Goal: Information Seeking & Learning: Learn about a topic

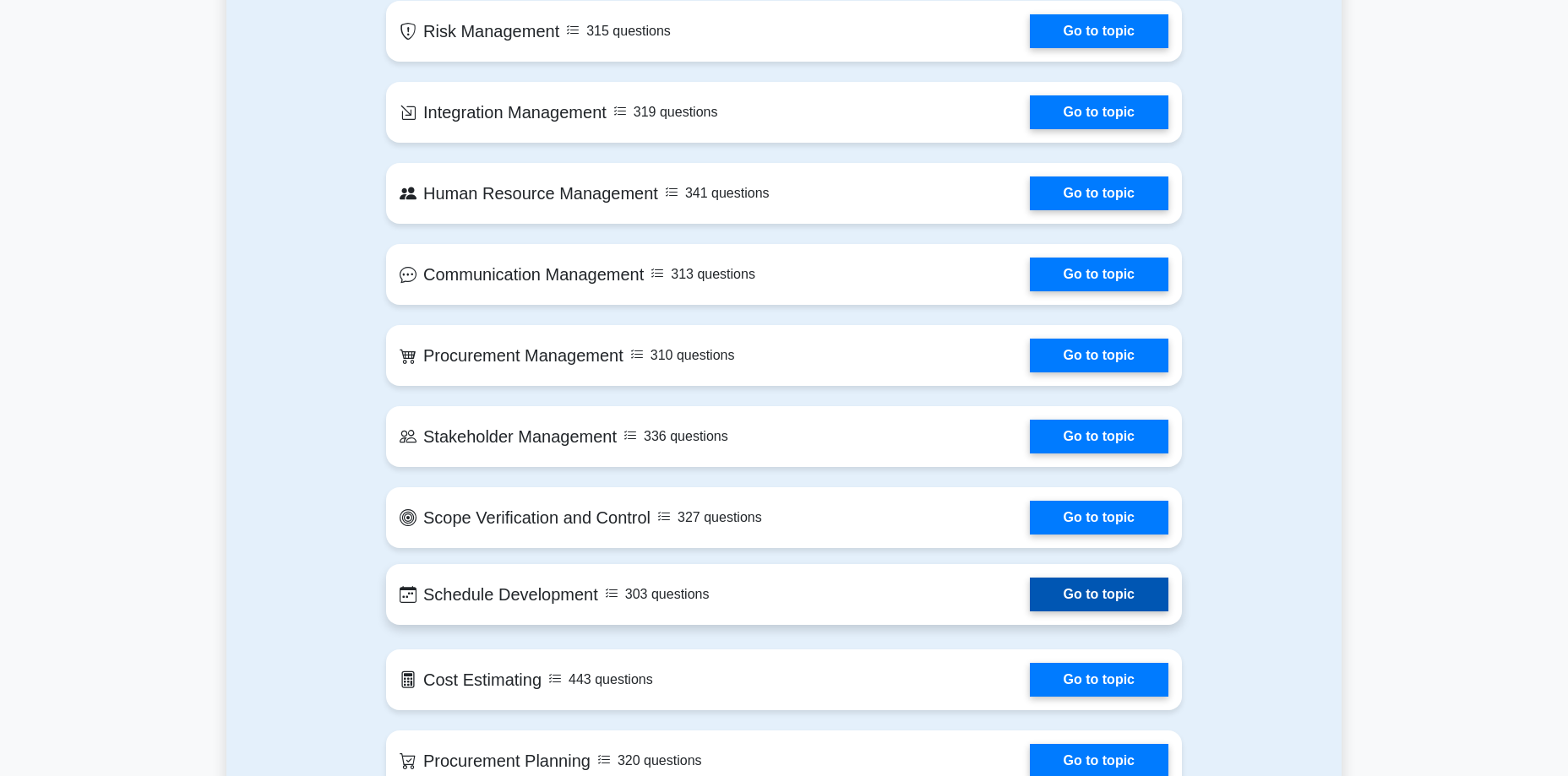
click at [1086, 578] on link "Go to topic" at bounding box center [1099, 594] width 139 height 34
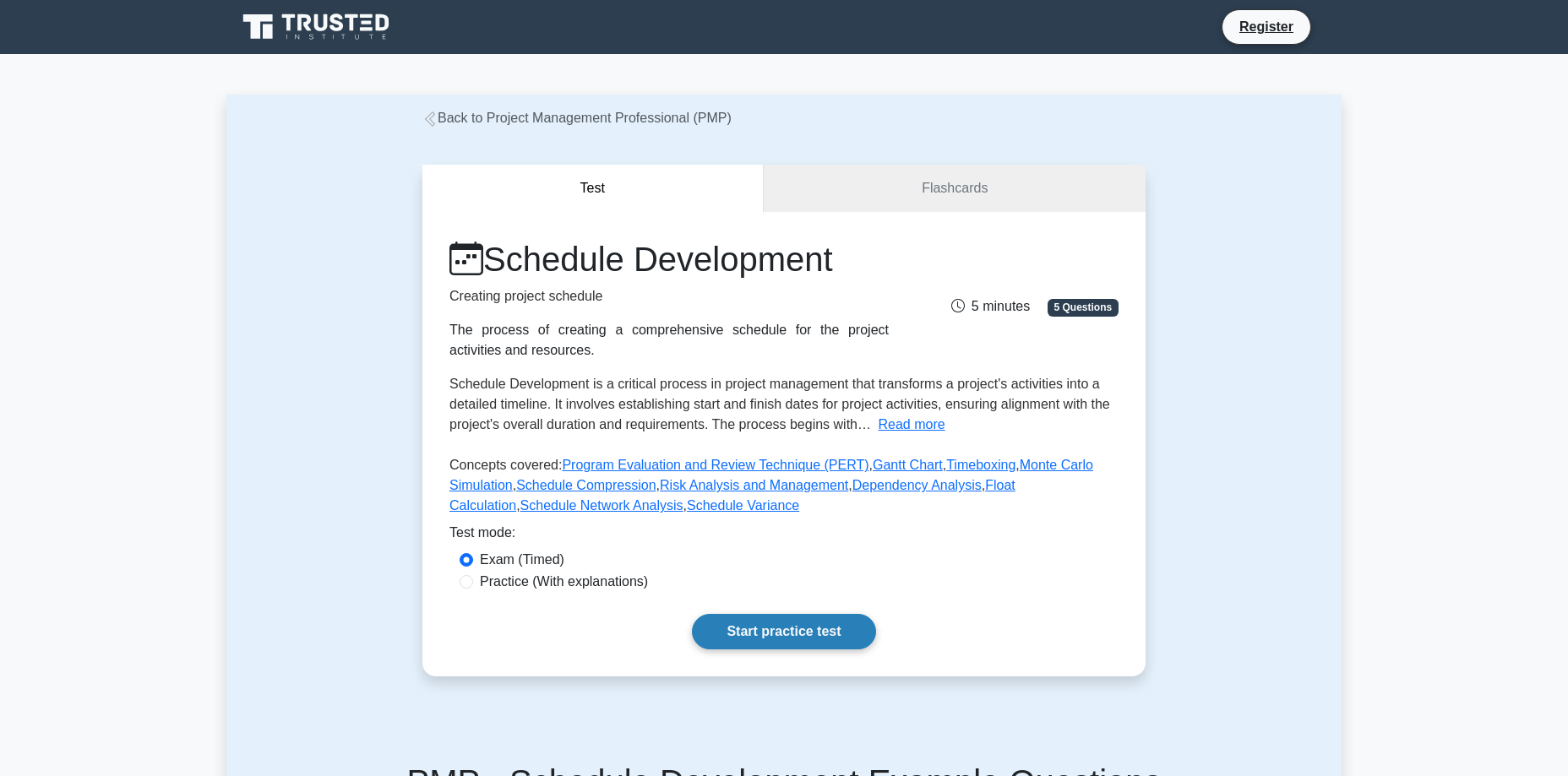
click at [777, 630] on link "Start practice test" at bounding box center [783, 631] width 183 height 35
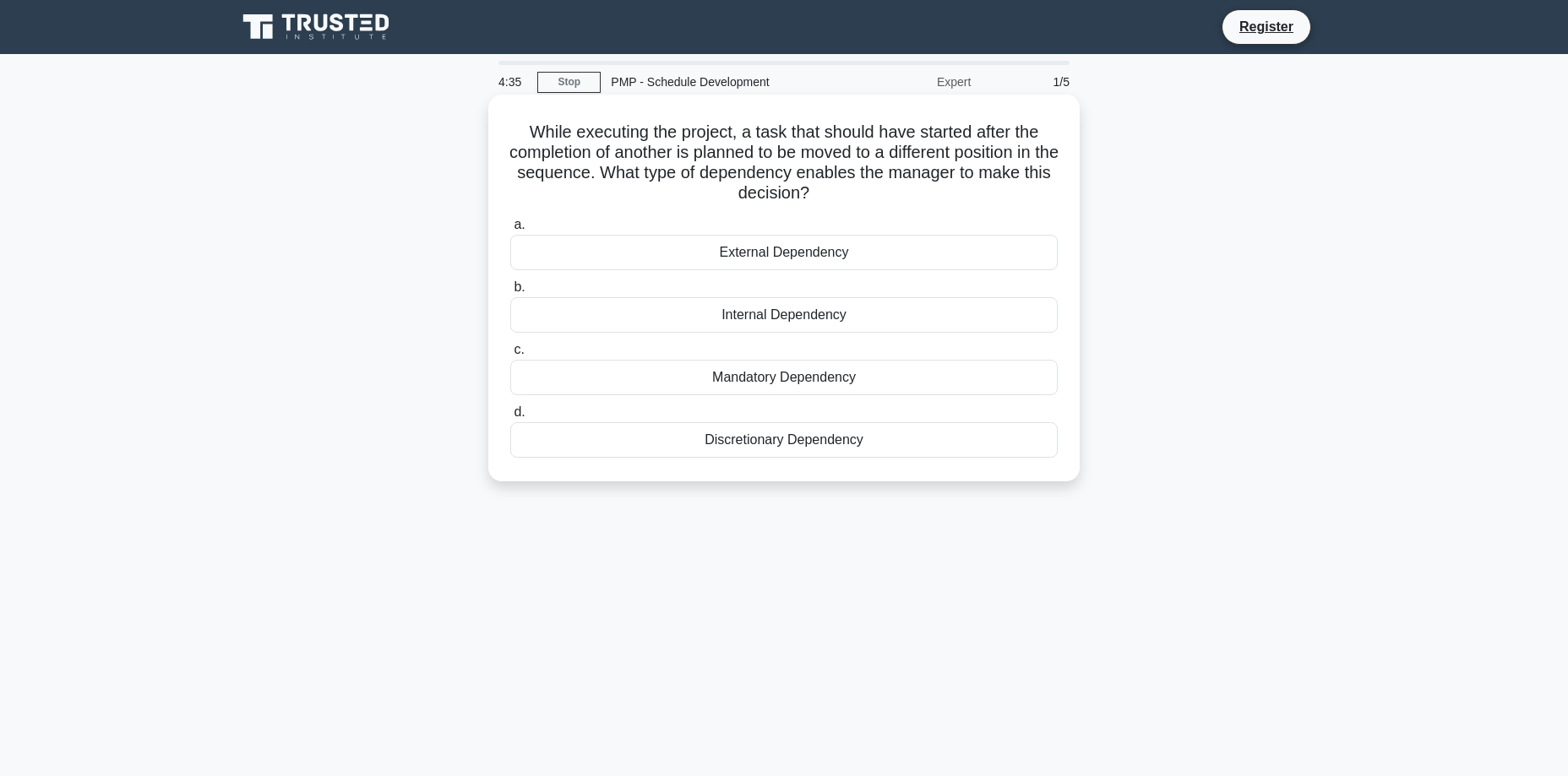
drag, startPoint x: 523, startPoint y: 131, endPoint x: 826, endPoint y: 196, distance: 309.9
click at [826, 196] on h5 "While executing the project, a task that should have started after the completi…" at bounding box center [784, 163] width 551 height 82
copy h5 "While executing the project, a task that should have started after the completi…"
click at [720, 451] on div "Discretionary Dependency" at bounding box center [783, 440] width 547 height 35
click at [510, 418] on input "d. Discretionary Dependency" at bounding box center [510, 412] width 0 height 11
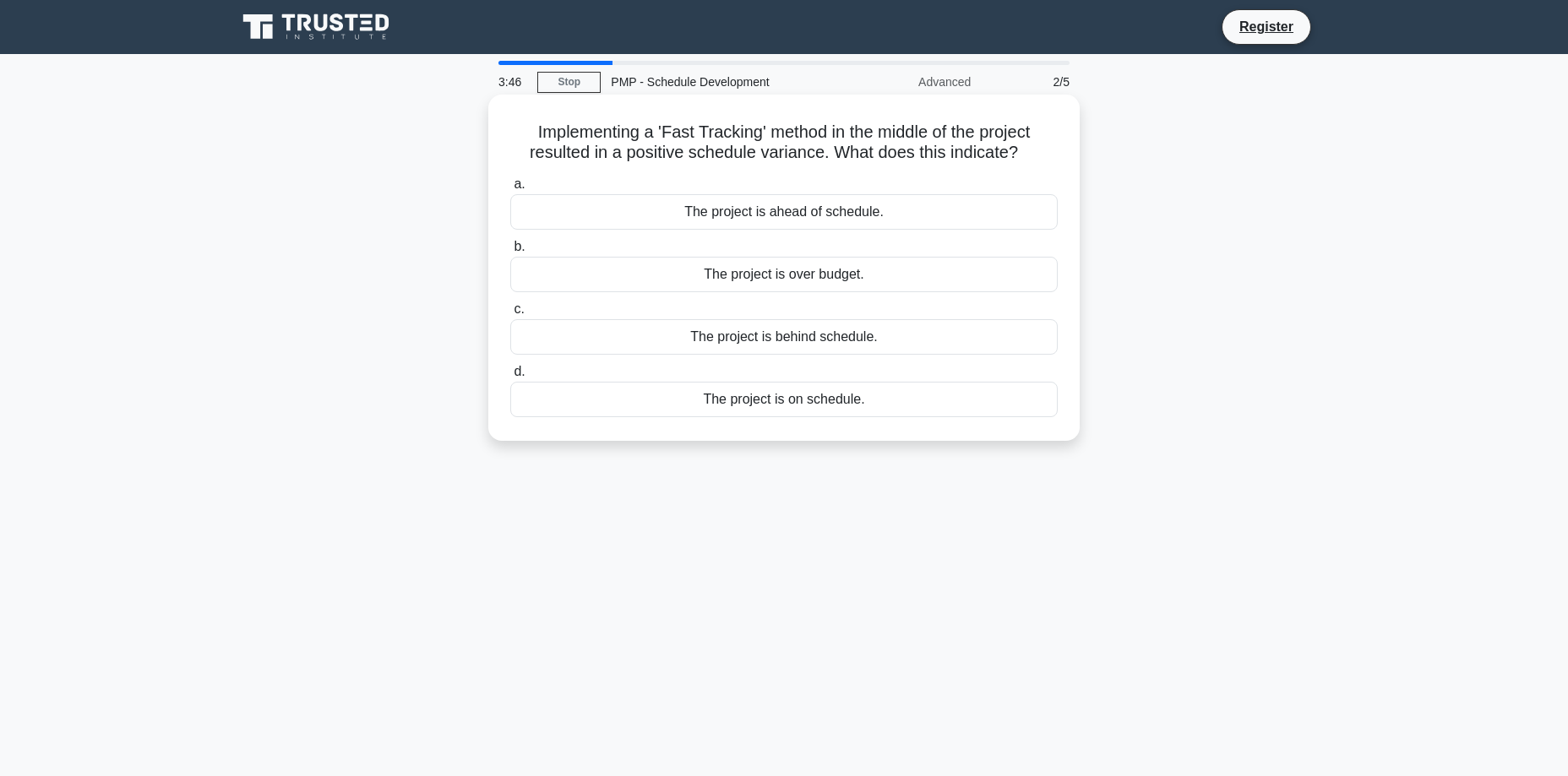
drag, startPoint x: 536, startPoint y: 132, endPoint x: 1029, endPoint y: 164, distance: 494.0
click at [1029, 164] on h5 "Implementing a 'Fast Tracking' method in the middle of the project resulted in …" at bounding box center [784, 143] width 551 height 42
copy h5 "mplementing a 'Fast Tracking' method in the middle of the project resulted in a…"
click at [807, 150] on h5 "Implementing a 'Fast Tracking' method in the middle of the project resulted in …" at bounding box center [784, 143] width 551 height 42
click at [796, 211] on div "The project is ahead of schedule." at bounding box center [783, 212] width 547 height 35
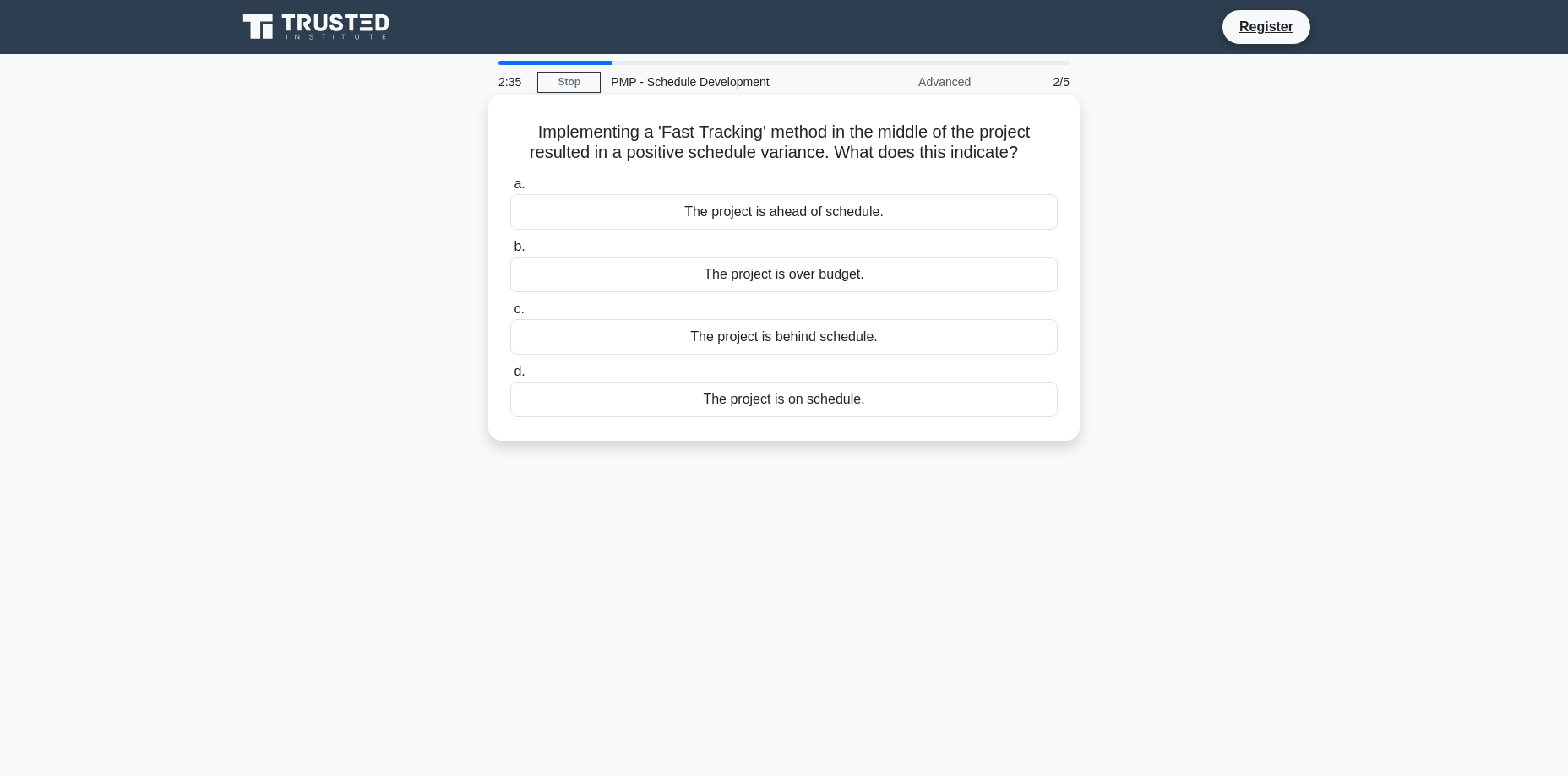
click at [510, 190] on input "a. The project is ahead of schedule." at bounding box center [510, 184] width 0 height 11
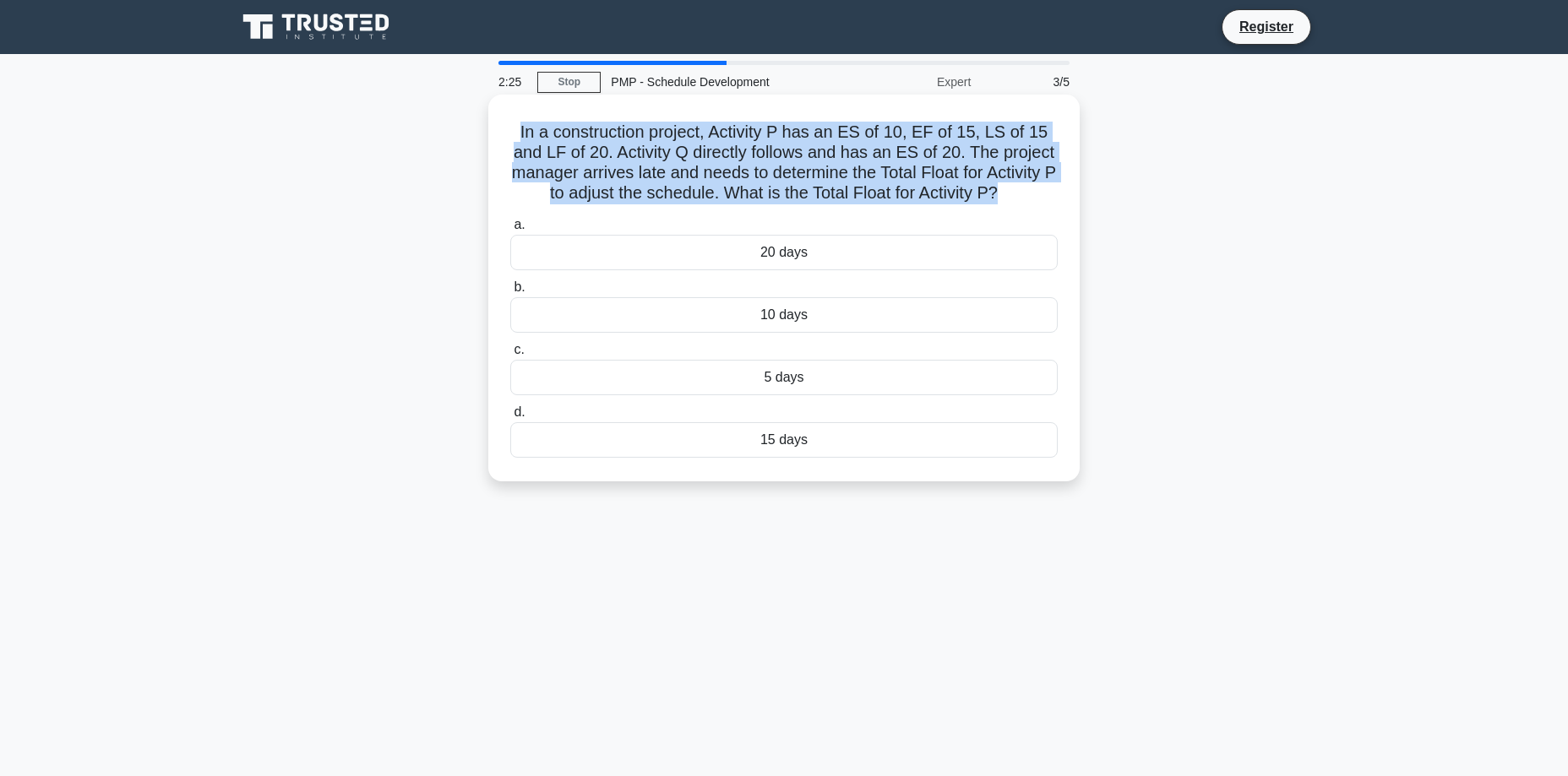
drag, startPoint x: 526, startPoint y: 128, endPoint x: 1007, endPoint y: 193, distance: 485.4
click at [1007, 193] on h5 "In a construction project, Activity P has an ES of 10, EF of 15, LS of 15 and L…" at bounding box center [784, 163] width 551 height 82
copy h5 "In a construction project, Activity P has an ES of 10, EF of 15, LS of 15 and L…"
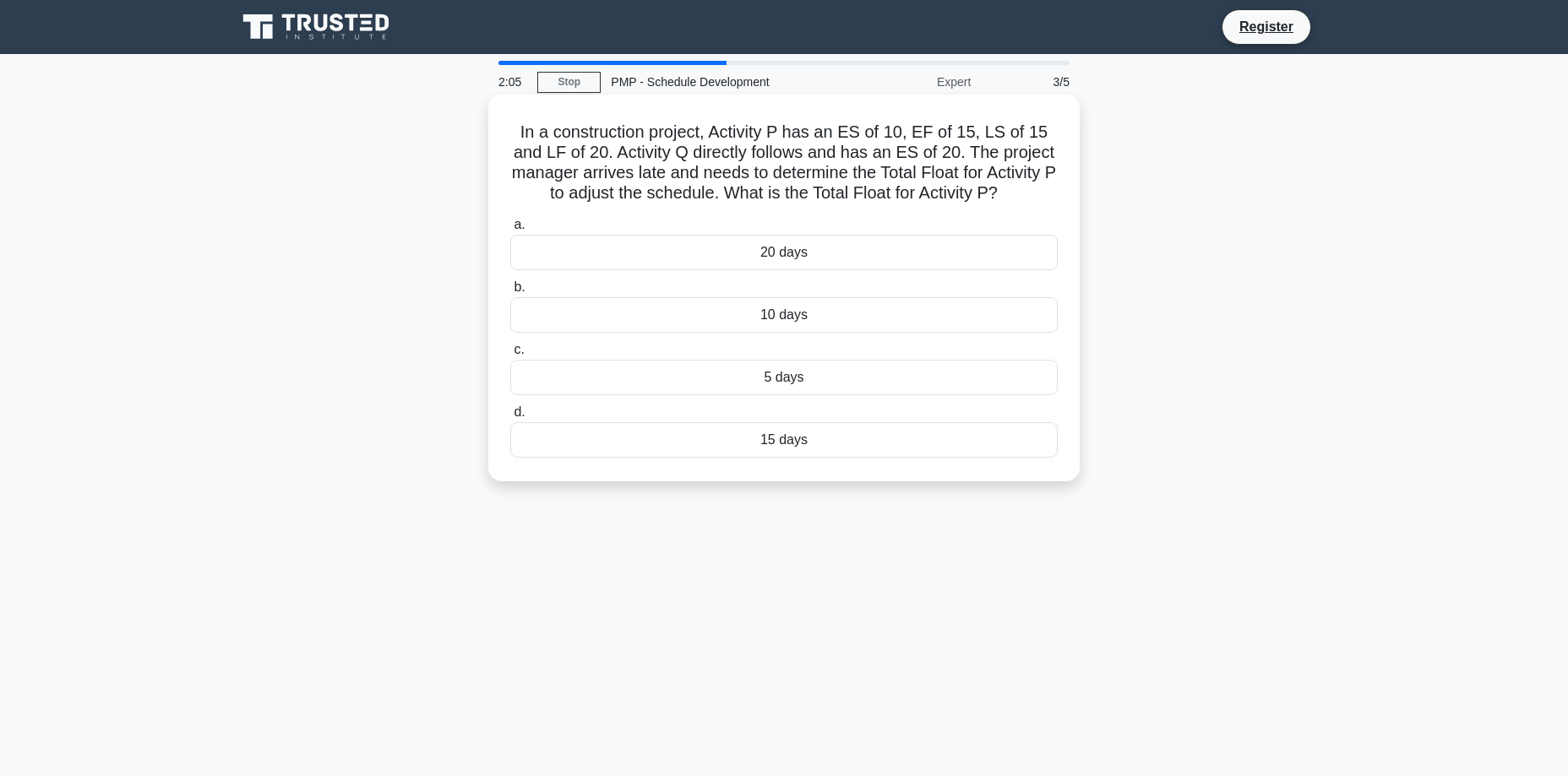
click at [657, 385] on div "5 days" at bounding box center [783, 377] width 547 height 35
click at [510, 355] on input "c. 5 days" at bounding box center [510, 350] width 0 height 11
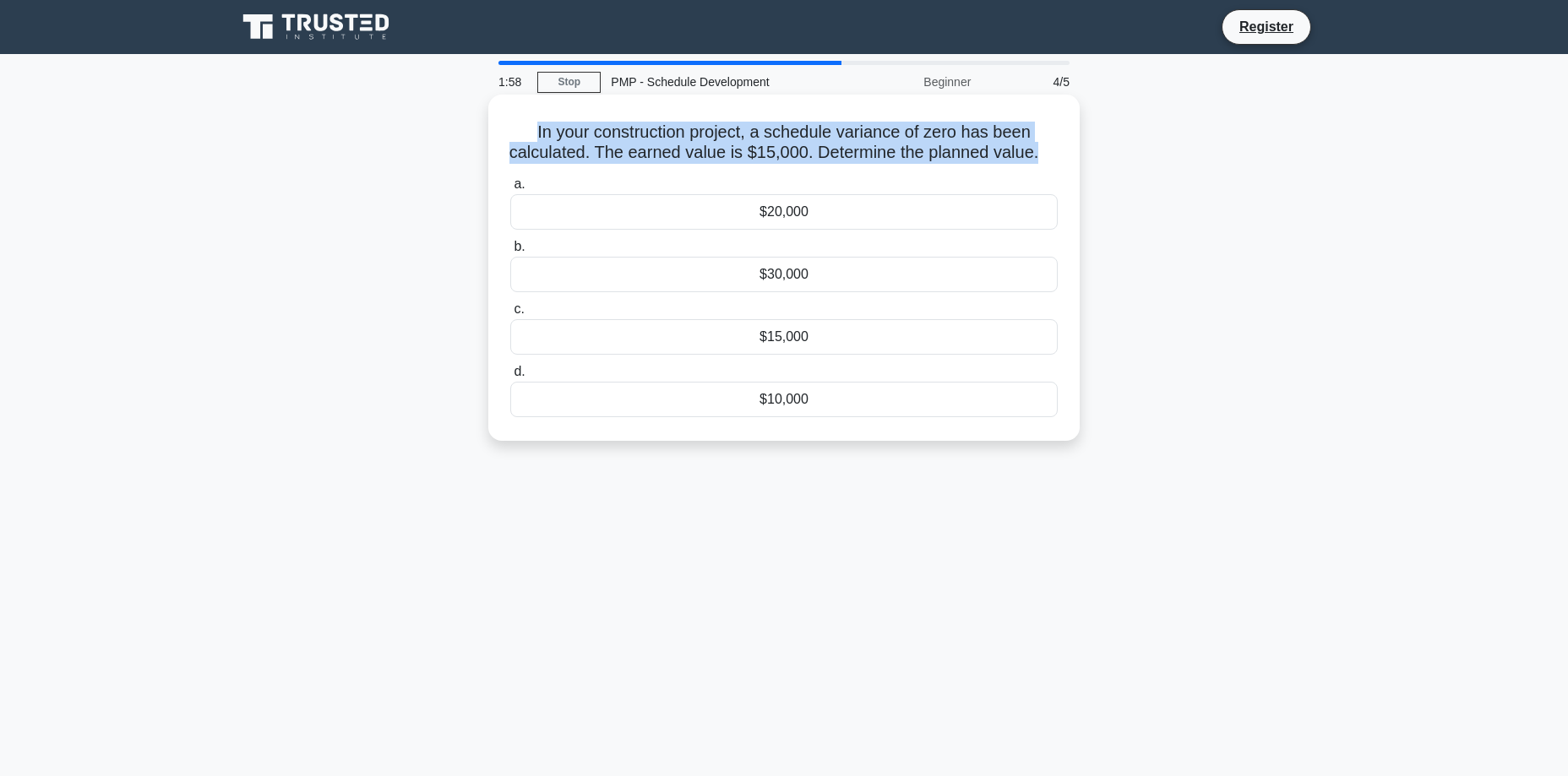
drag, startPoint x: 533, startPoint y: 132, endPoint x: 1052, endPoint y: 156, distance: 519.6
click at [1052, 156] on h5 "In your construction project, a schedule variance of zero has been calculated. …" at bounding box center [784, 143] width 551 height 42
copy h5 "In your construction project, a schedule variance of zero has been calculated. …"
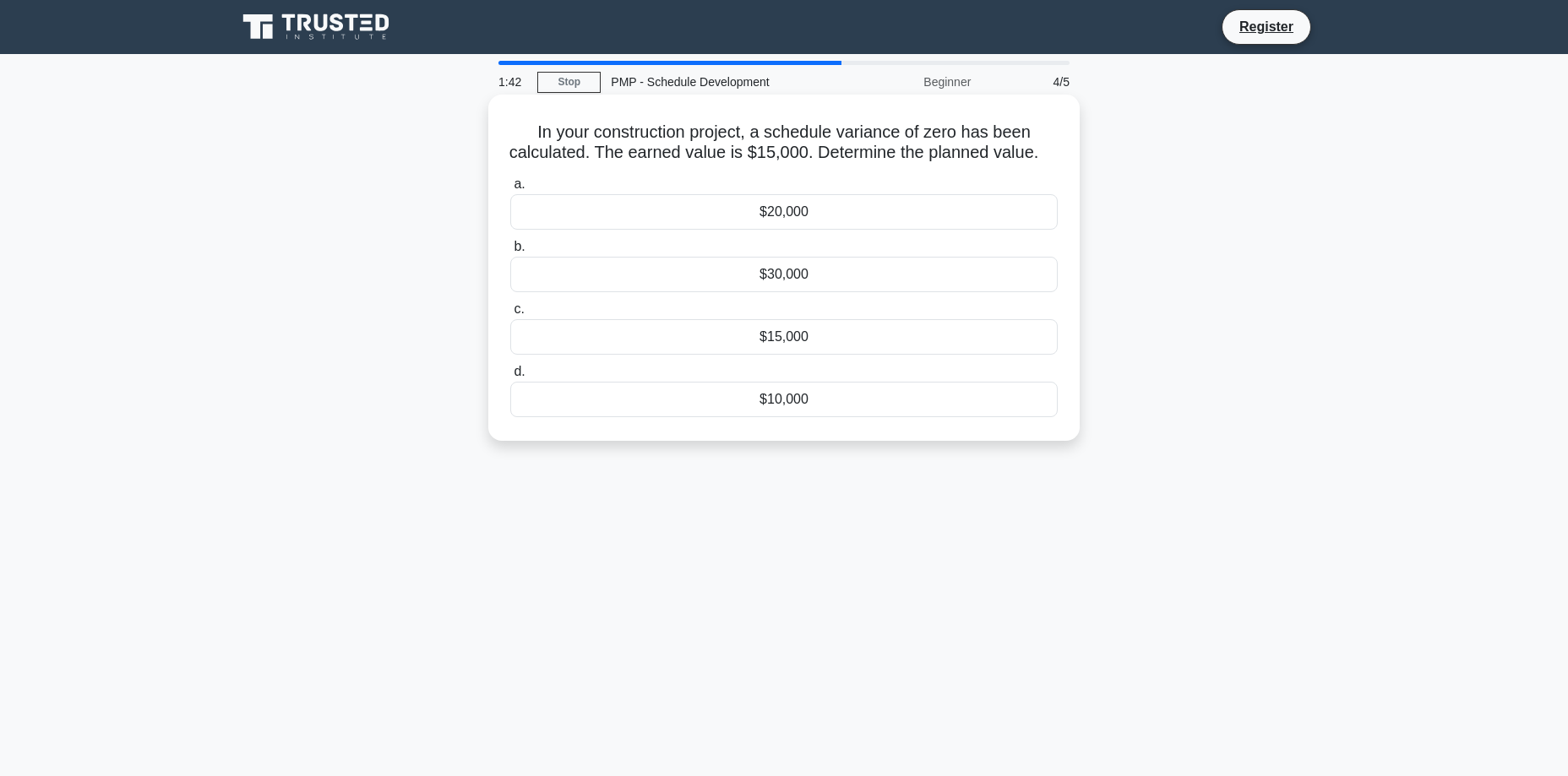
click at [726, 354] on div "$15,000" at bounding box center [783, 336] width 547 height 35
click at [510, 315] on input "c. $15,000" at bounding box center [510, 308] width 0 height 11
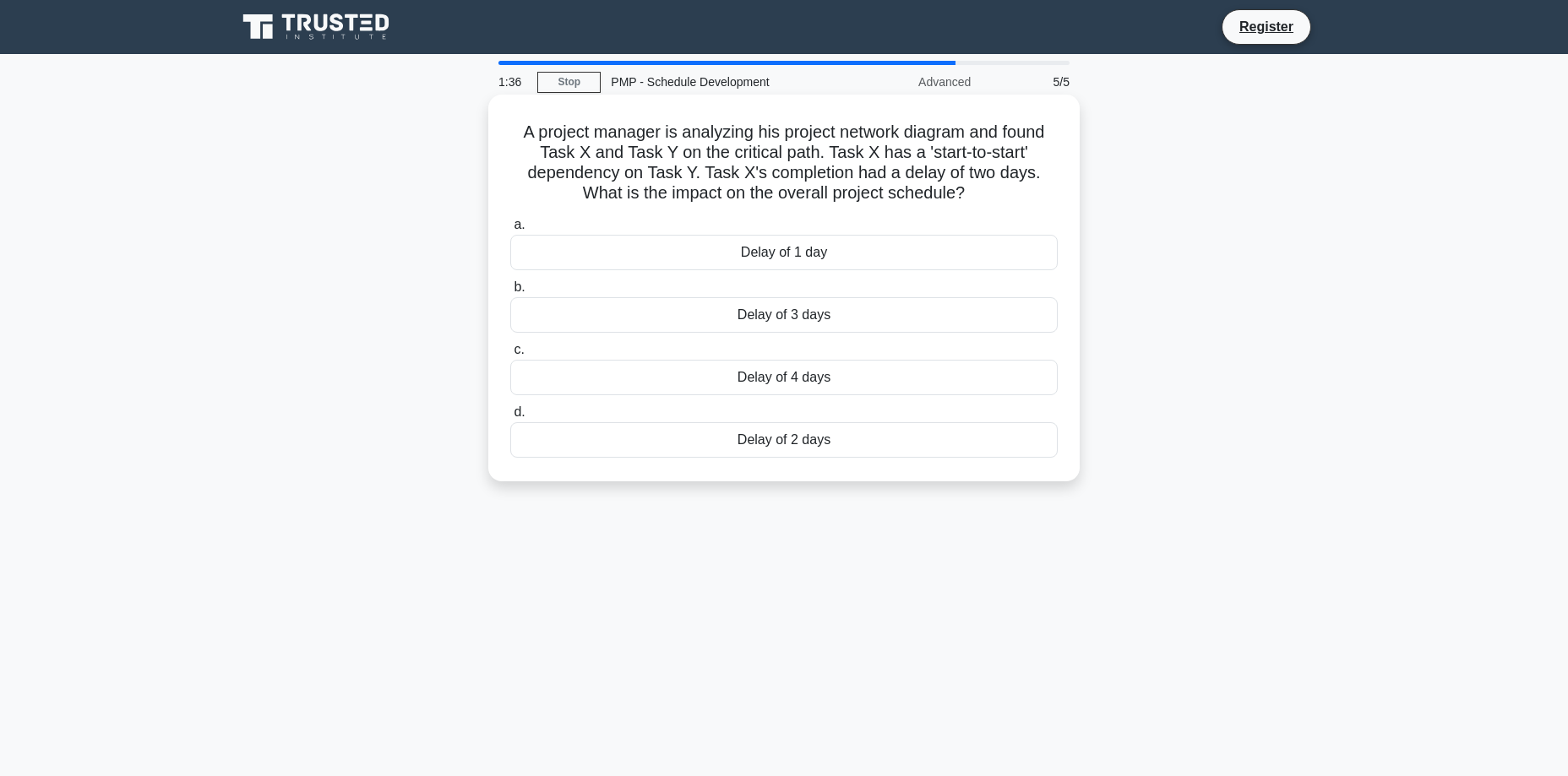
drag, startPoint x: 517, startPoint y: 130, endPoint x: 989, endPoint y: 192, distance: 476.1
click at [989, 192] on h5 "A project manager is analyzing his project network diagram and found Task X and…" at bounding box center [784, 163] width 551 height 82
copy h5 "A project manager is analyzing his project network diagram and found Task X and…"
click at [753, 440] on div "Delay of 2 days" at bounding box center [783, 440] width 547 height 35
click at [510, 418] on input "d. Delay of 2 days" at bounding box center [510, 412] width 0 height 11
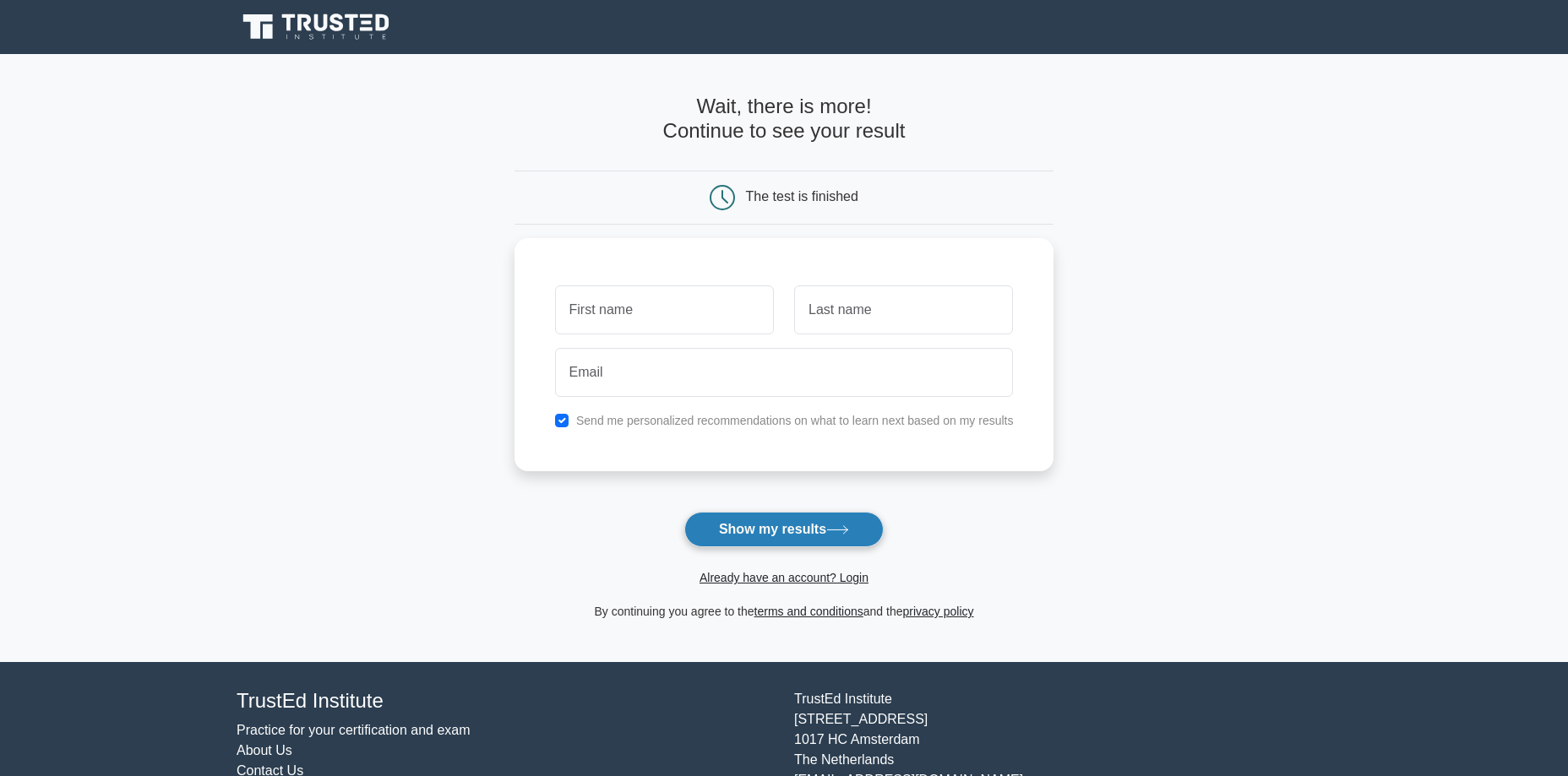
click at [717, 528] on button "Show my results" at bounding box center [784, 529] width 199 height 35
click at [730, 530] on button "Show my results" at bounding box center [784, 529] width 199 height 35
click at [630, 309] on input "text" at bounding box center [664, 306] width 219 height 49
drag, startPoint x: 611, startPoint y: 312, endPoint x: 641, endPoint y: 319, distance: 30.8
click at [641, 319] on input "zekirjacaka" at bounding box center [664, 306] width 219 height 49
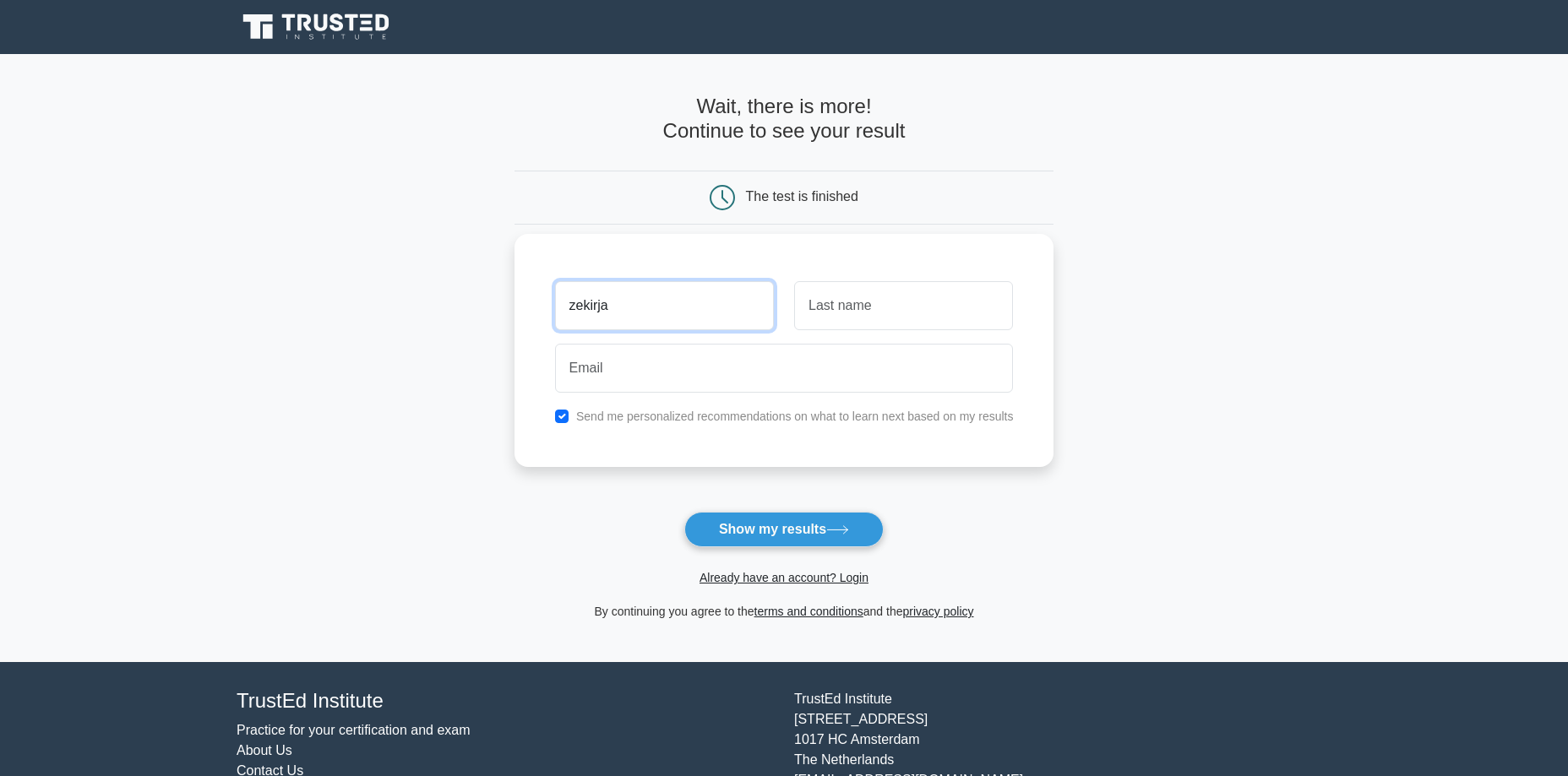
type input "zekirja"
click at [818, 312] on input "text" at bounding box center [904, 306] width 219 height 49
paste input "caka"
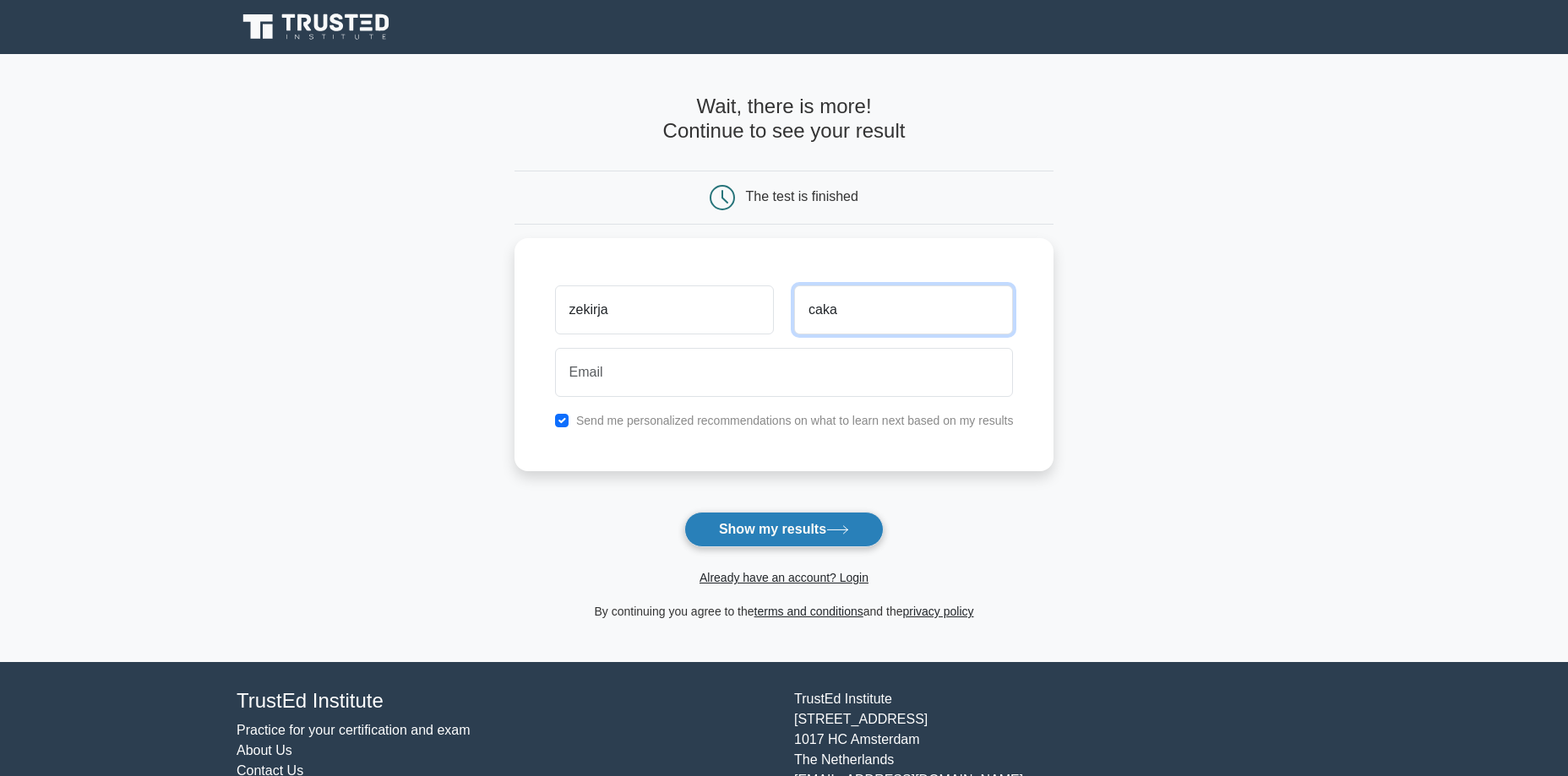
type input "caka"
click at [802, 530] on button "Show my results" at bounding box center [784, 529] width 199 height 35
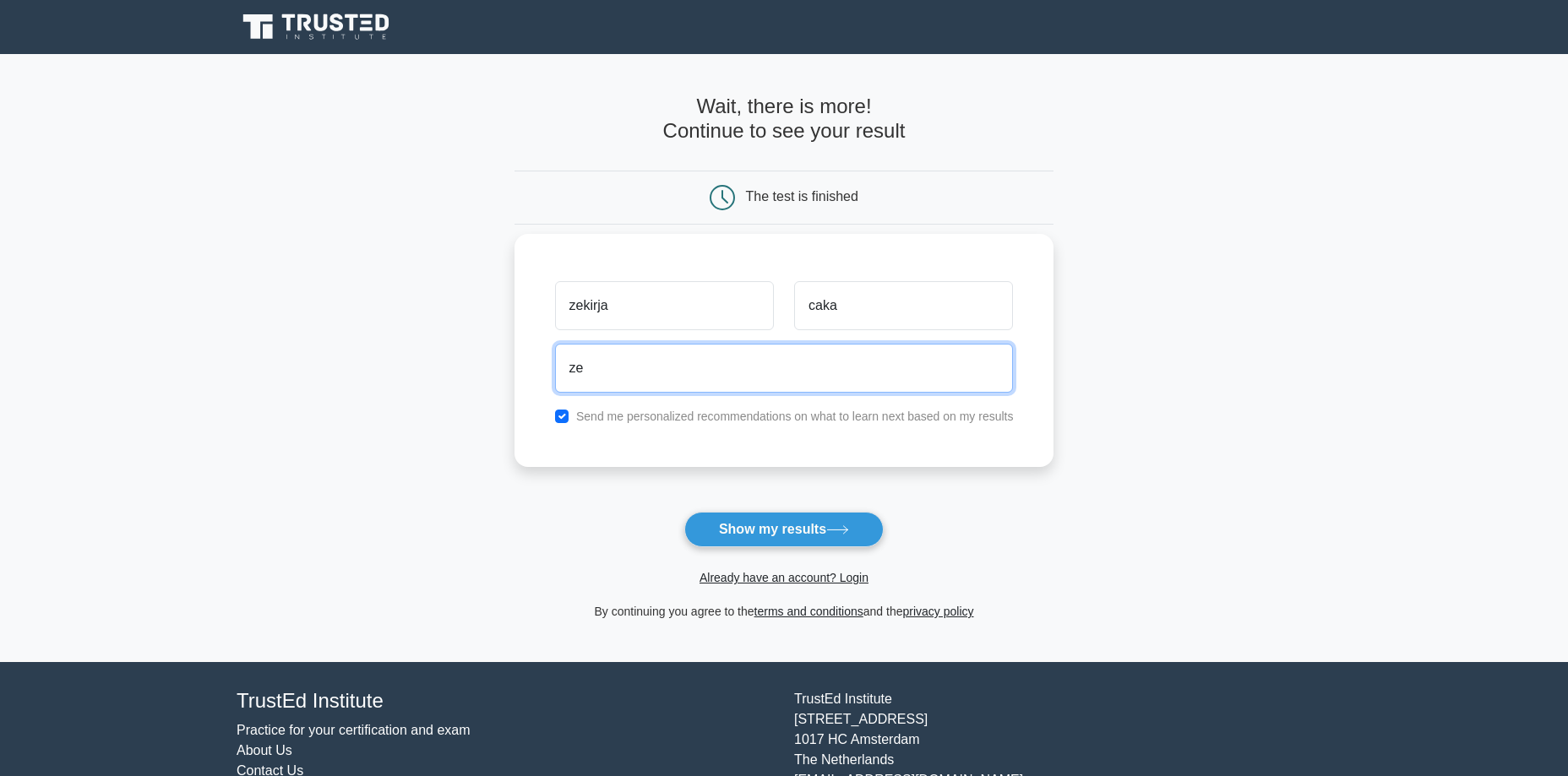
type input "zekirjacaka@gmail.com"
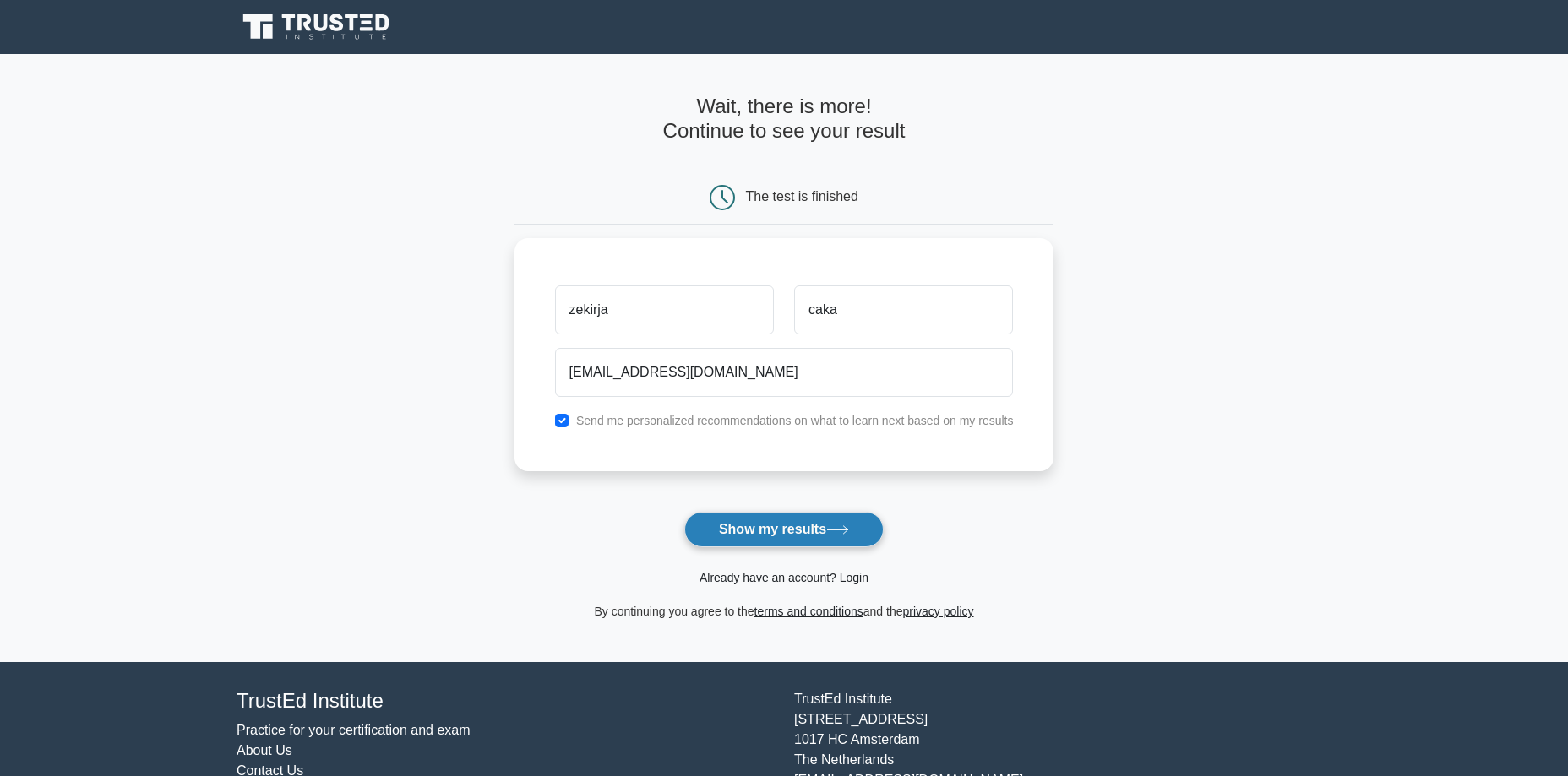
click at [743, 525] on button "Show my results" at bounding box center [784, 529] width 199 height 35
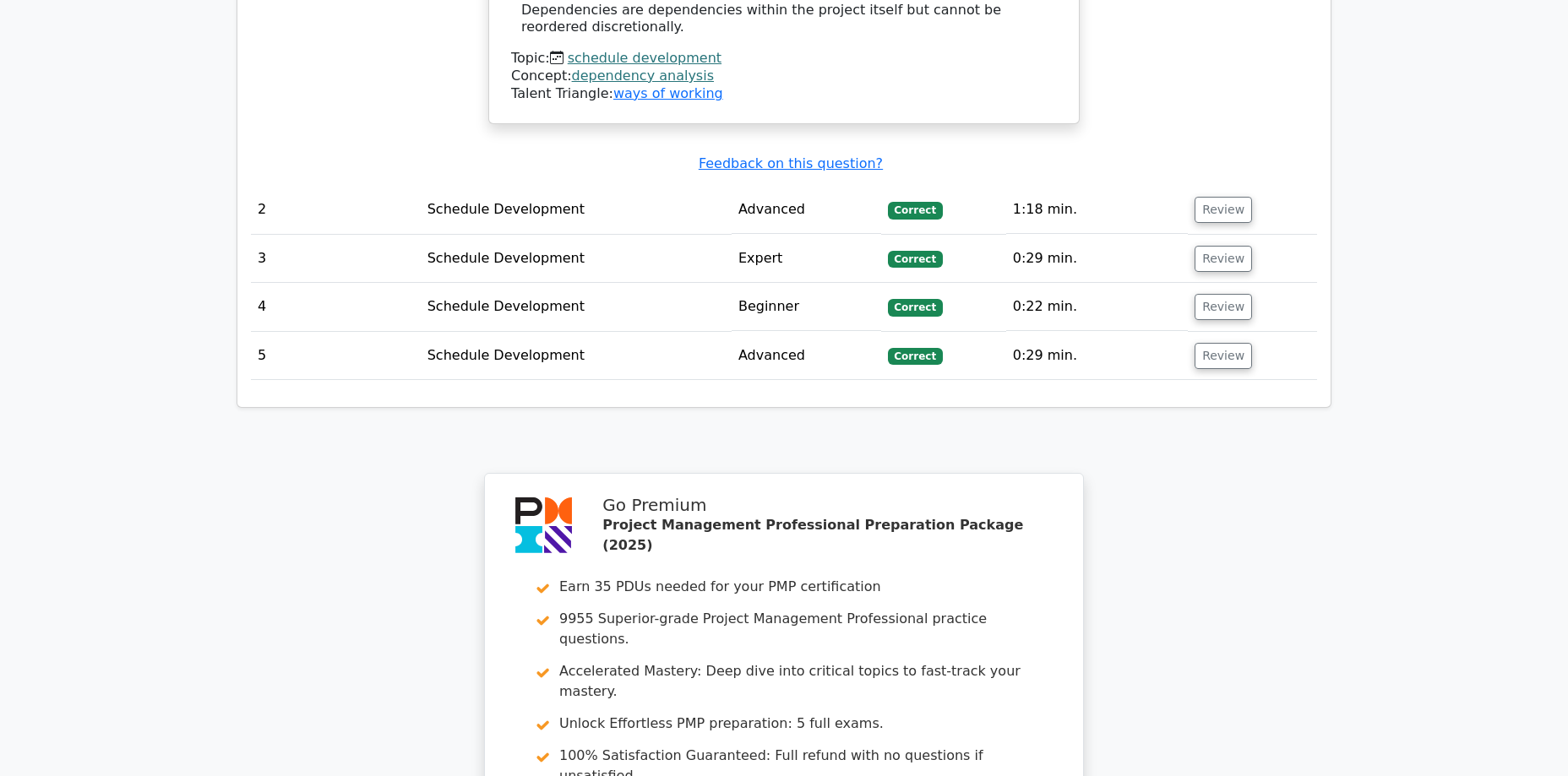
scroll to position [2055, 0]
